Goal: Find specific page/section: Find specific page/section

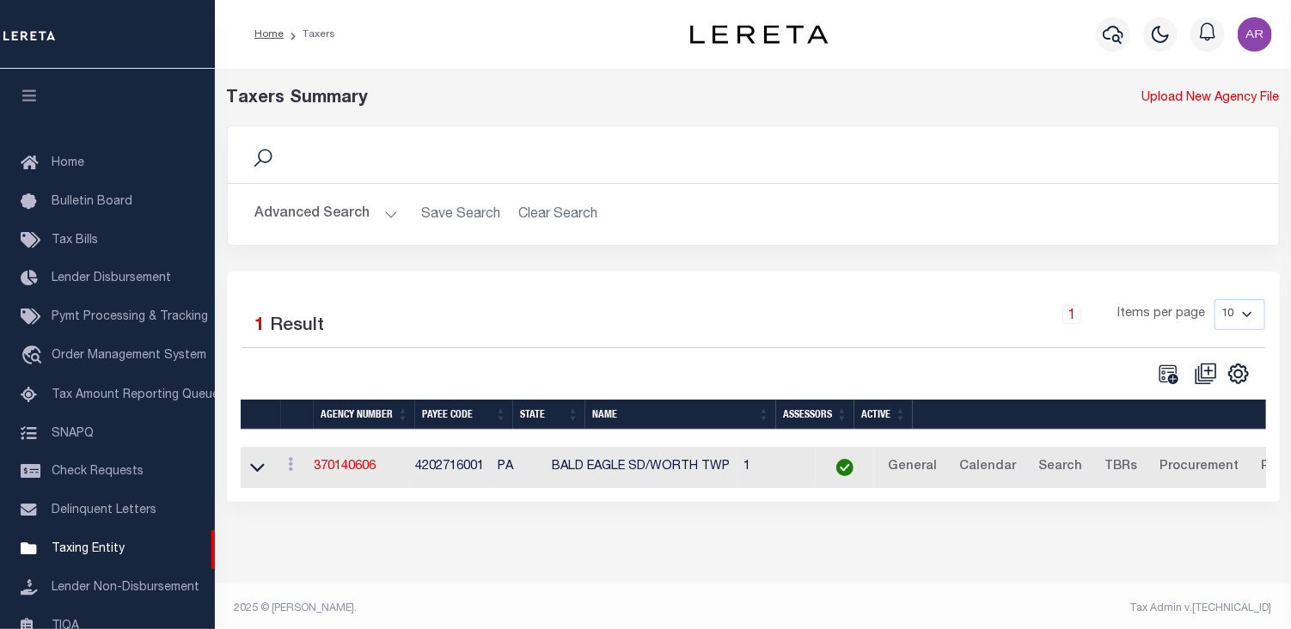
scroll to position [211, 0]
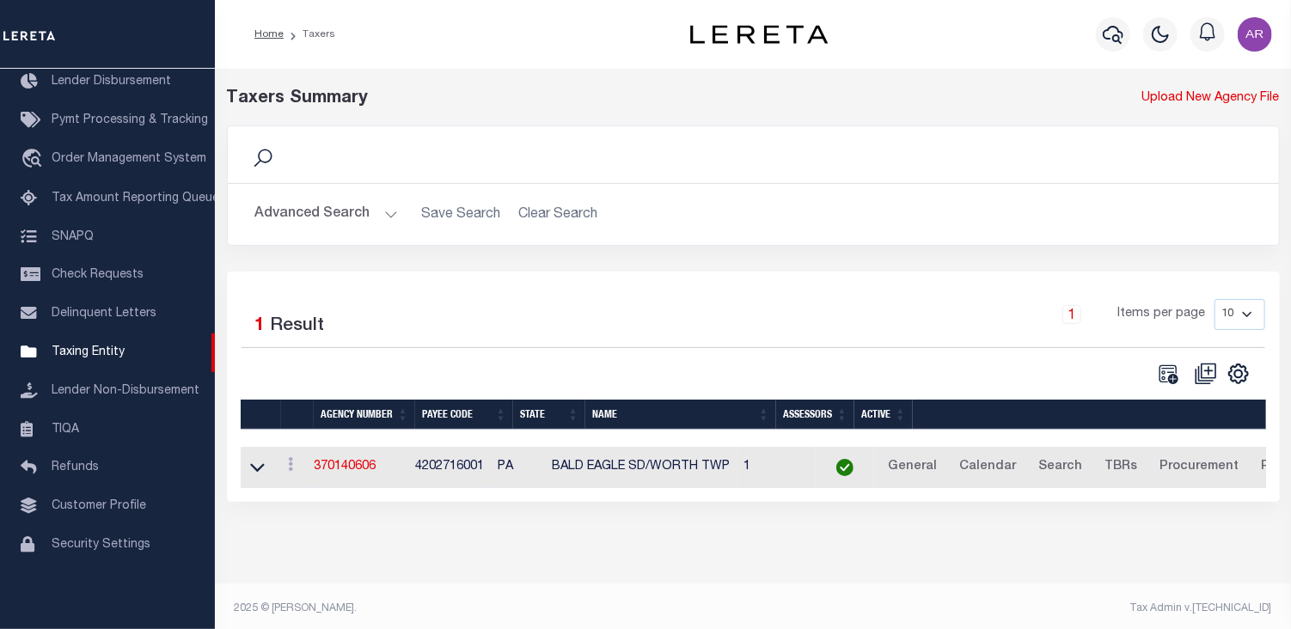
click at [388, 212] on button "Advanced Search" at bounding box center [326, 215] width 143 height 34
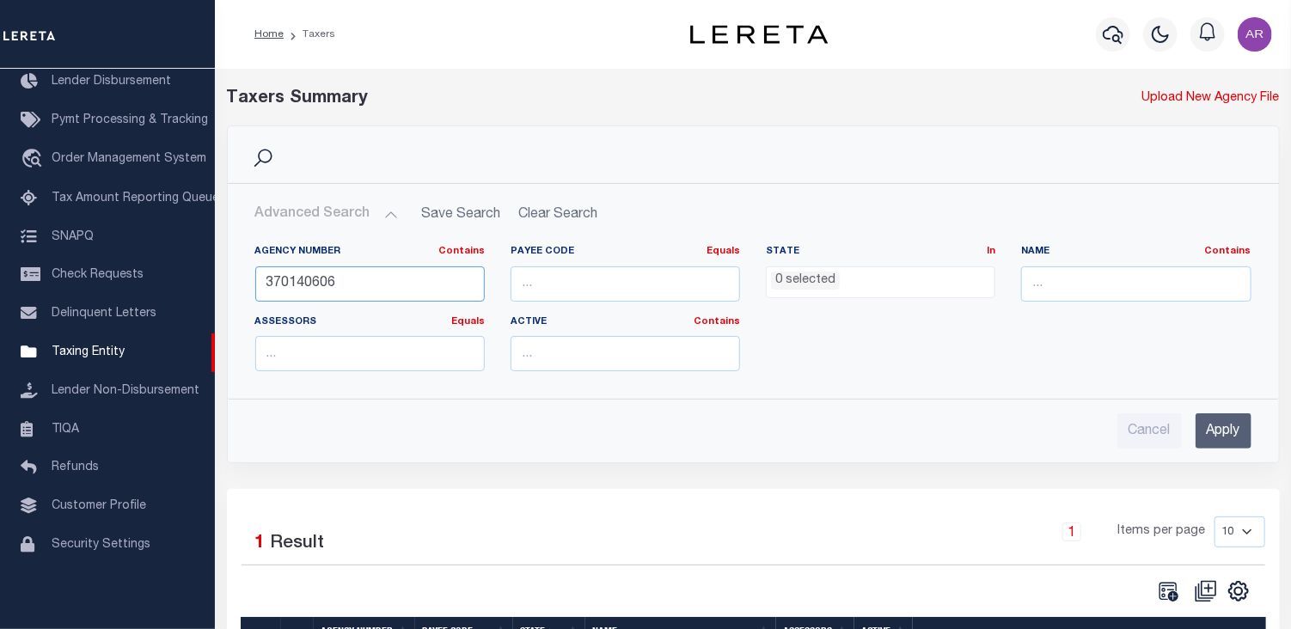
drag, startPoint x: 356, startPoint y: 281, endPoint x: 248, endPoint y: 284, distance: 107.5
click at [248, 284] on div "Agency Number Contains Contains Is 370140606" at bounding box center [369, 280] width 255 height 70
click at [1224, 428] on input "Apply" at bounding box center [1224, 430] width 56 height 35
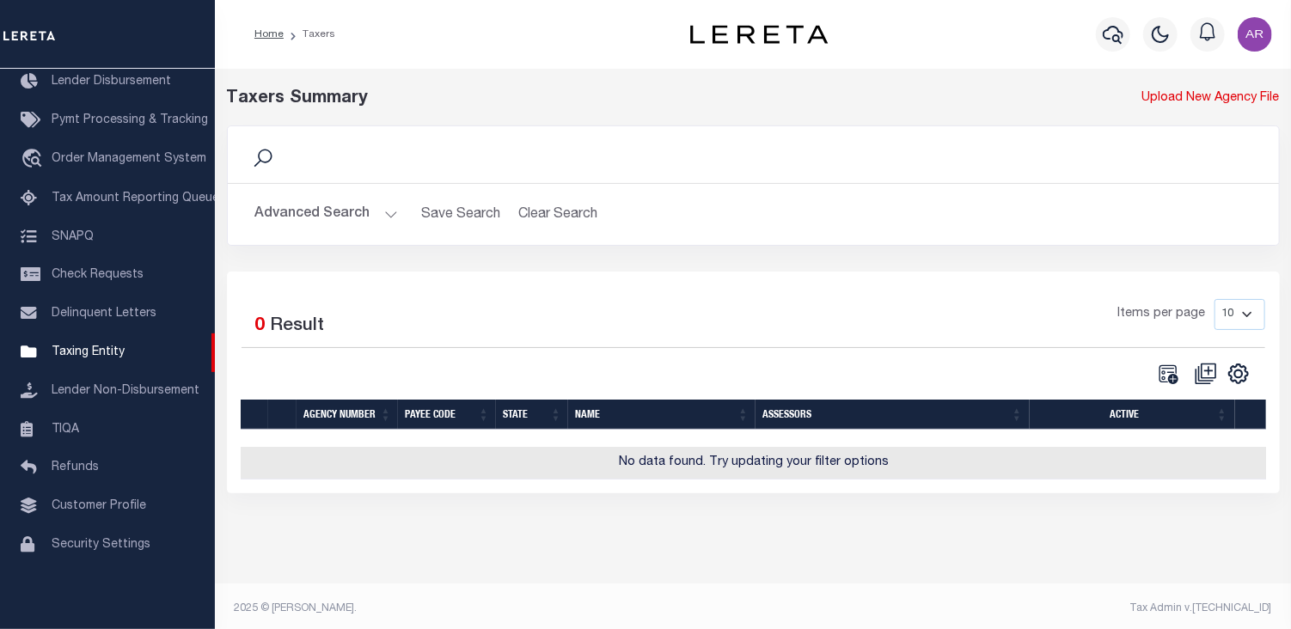
drag, startPoint x: 1202, startPoint y: 218, endPoint x: 1189, endPoint y: 209, distance: 16.0
click at [1202, 218] on h2 "Advanced Search Save Search Clear Search tblPayees_dynamictable_____DefaultSave…" at bounding box center [754, 215] width 1024 height 34
click at [378, 211] on button "Advanced Search" at bounding box center [326, 215] width 143 height 34
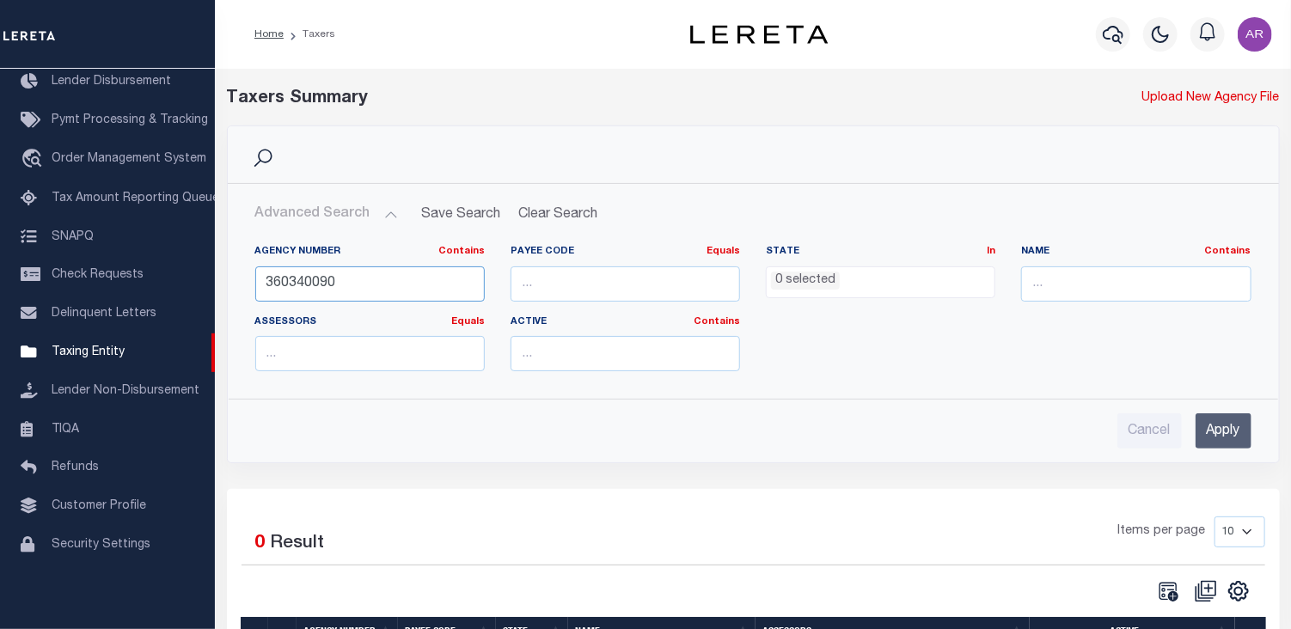
drag, startPoint x: 306, startPoint y: 284, endPoint x: 431, endPoint y: 279, distance: 125.6
click at [431, 279] on input "360340090" at bounding box center [369, 283] width 229 height 35
click at [1220, 425] on input "Apply" at bounding box center [1224, 430] width 56 height 35
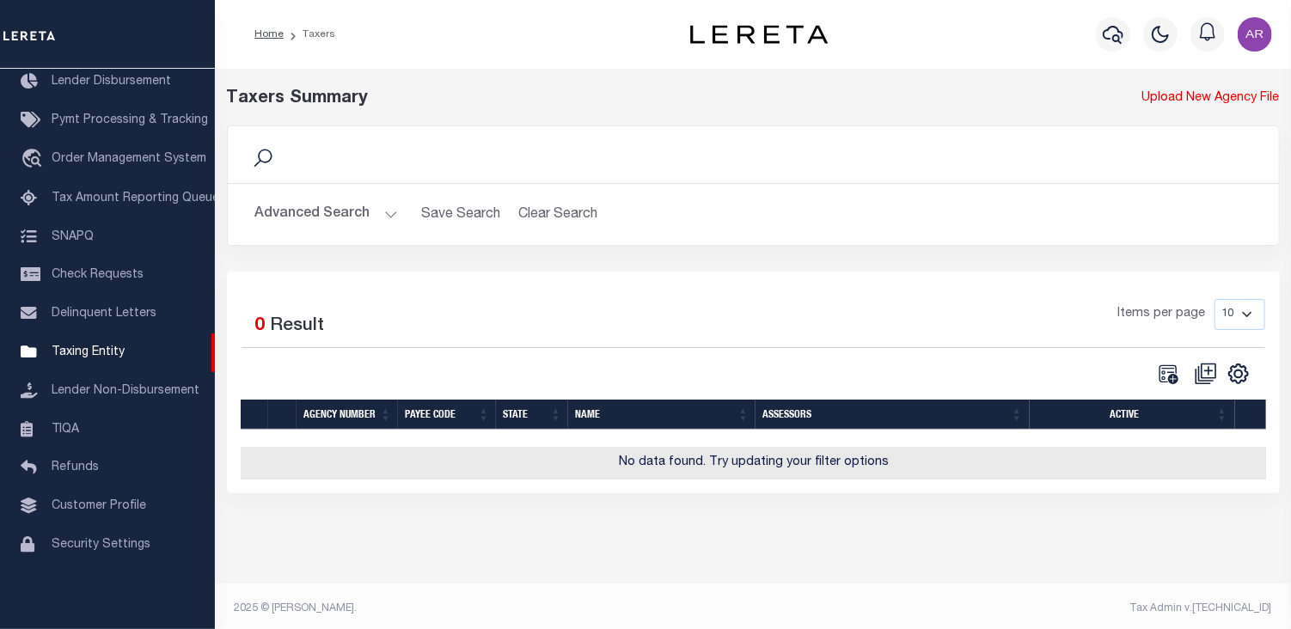
click at [1223, 150] on div "Search" at bounding box center [754, 154] width 1024 height 29
click at [388, 214] on button "Advanced Search" at bounding box center [326, 215] width 143 height 34
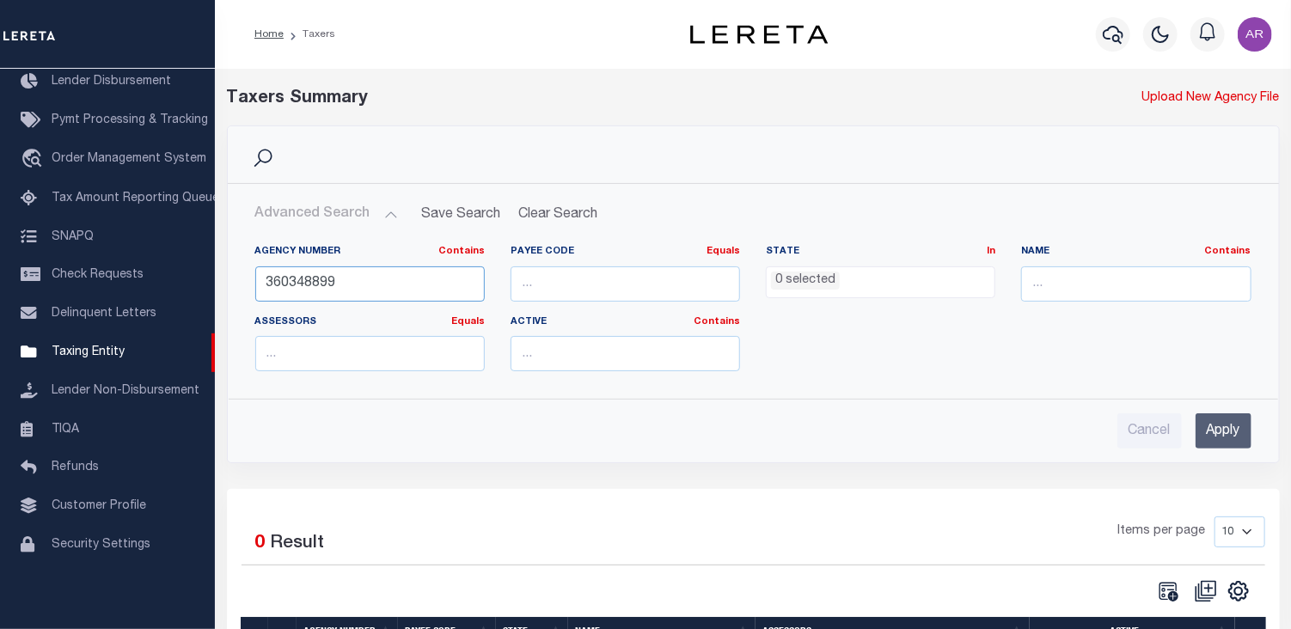
drag, startPoint x: 287, startPoint y: 284, endPoint x: 303, endPoint y: 282, distance: 16.4
click at [303, 282] on input "360348899" at bounding box center [369, 283] width 229 height 35
type input "360098899"
click at [1238, 425] on input "Apply" at bounding box center [1224, 430] width 56 height 35
